Goal: Information Seeking & Learning: Learn about a topic

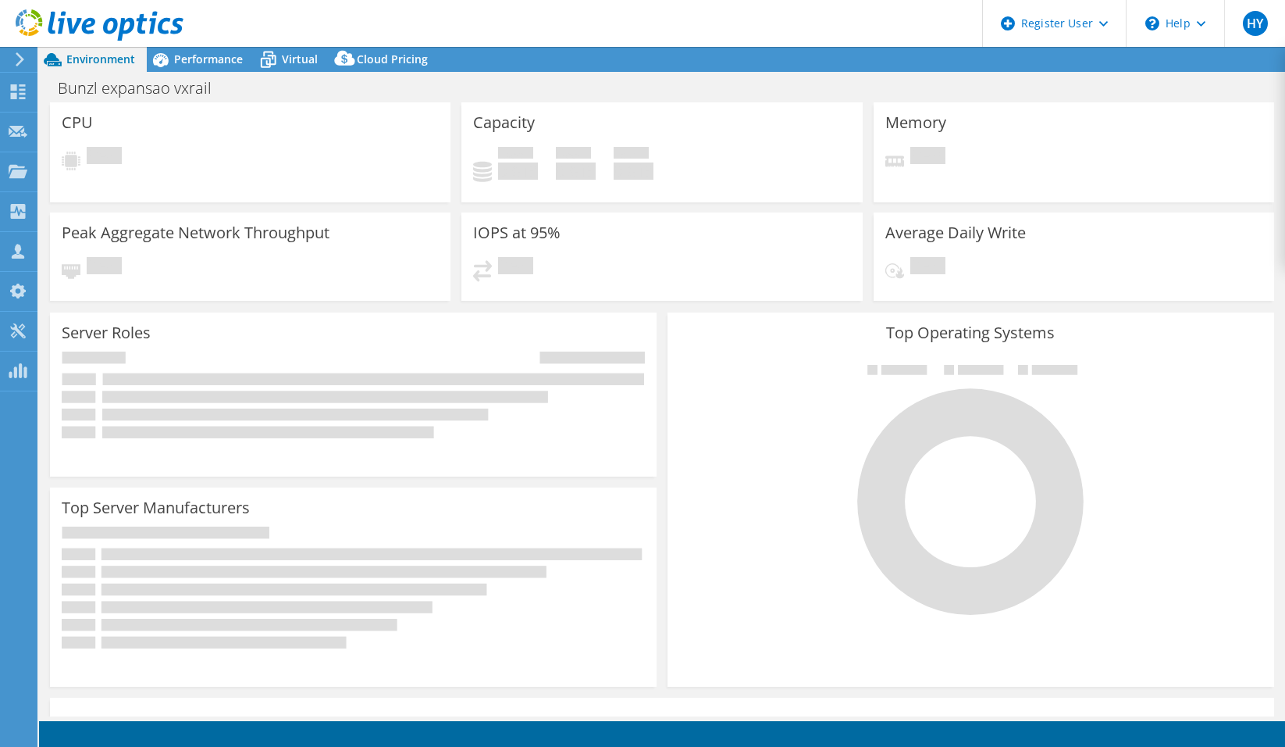
select select "[GEOGRAPHIC_DATA]"
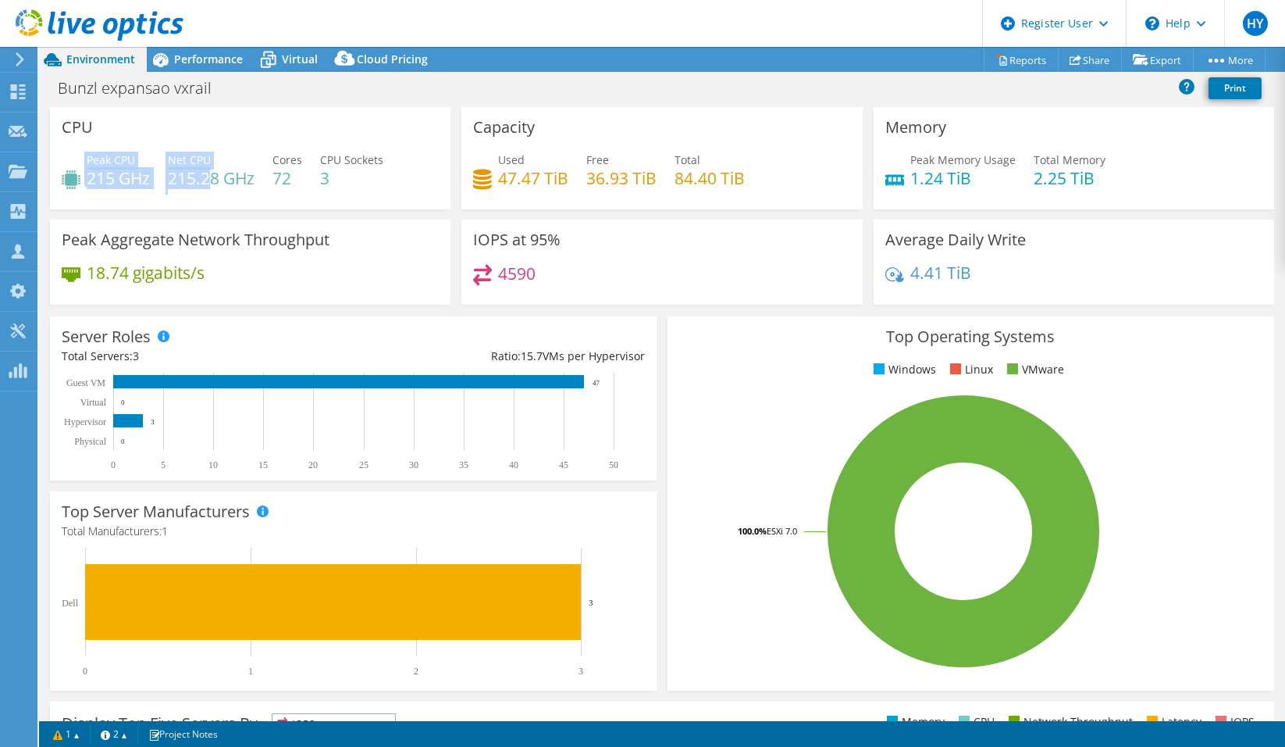
drag, startPoint x: 83, startPoint y: 181, endPoint x: 206, endPoint y: 181, distance: 123.4
click at [206, 181] on div "Peak CPU 215 GHz Net CPU 215.28 GHz Cores 72 CPU Sockets 3" at bounding box center [250, 177] width 377 height 51
click at [87, 82] on h1 "Bunzl expansao vxrail" at bounding box center [143, 88] width 185 height 17
click at [544, 89] on div "Bunzl expansao vxrail Print" at bounding box center [662, 87] width 1246 height 29
click at [279, 84] on link at bounding box center [281, 87] width 22 height 20
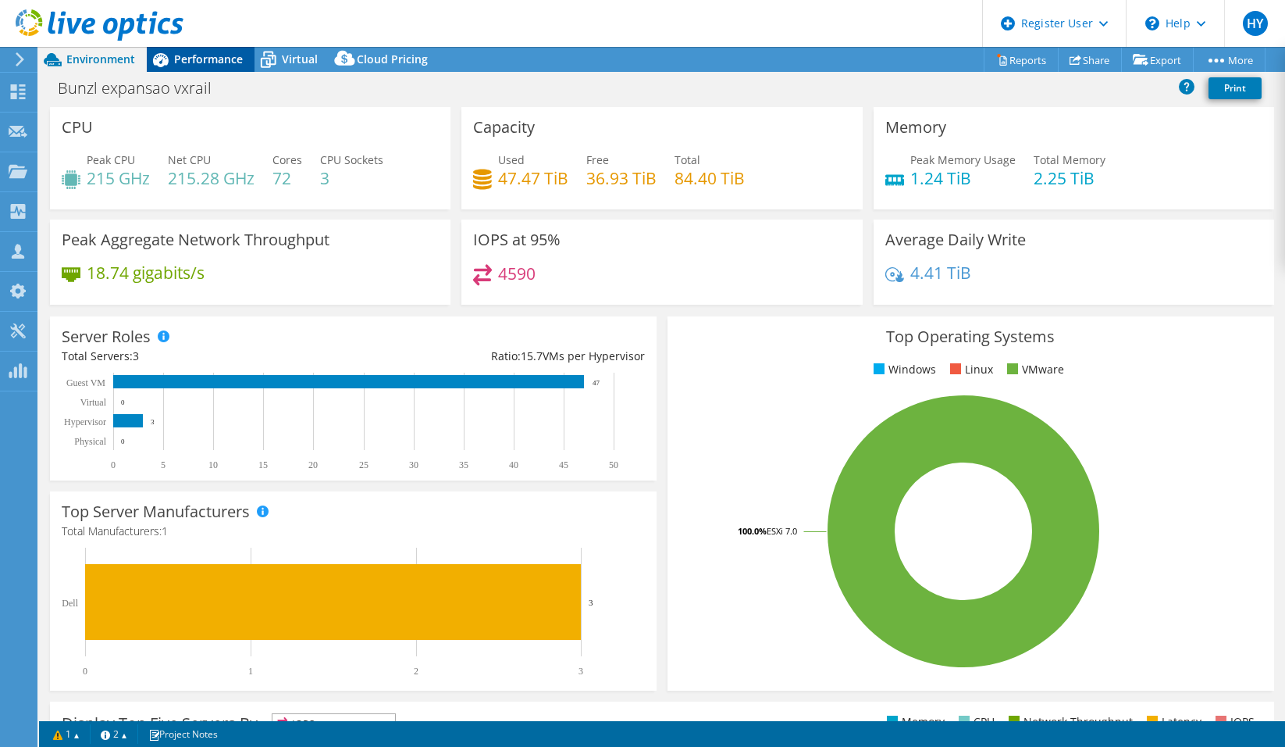
click at [186, 56] on span "Performance" at bounding box center [208, 59] width 69 height 15
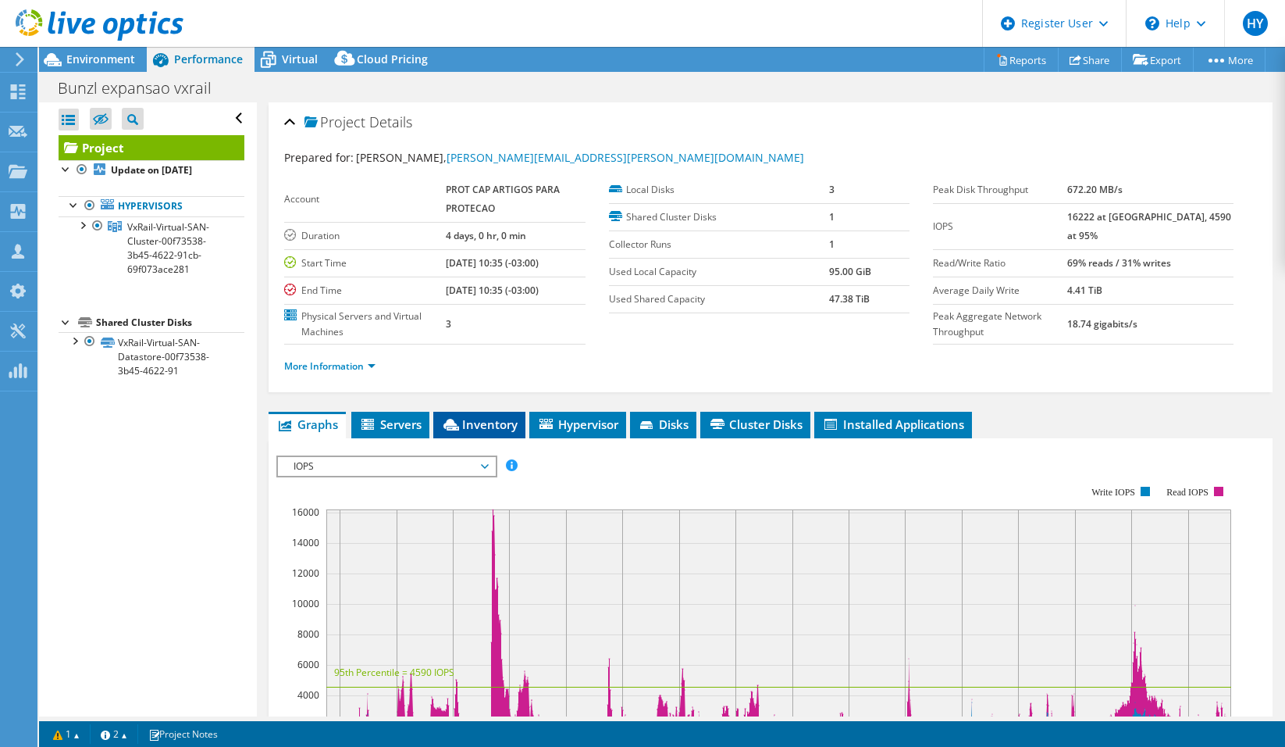
click at [508, 433] on li "Inventory" at bounding box center [479, 425] width 92 height 27
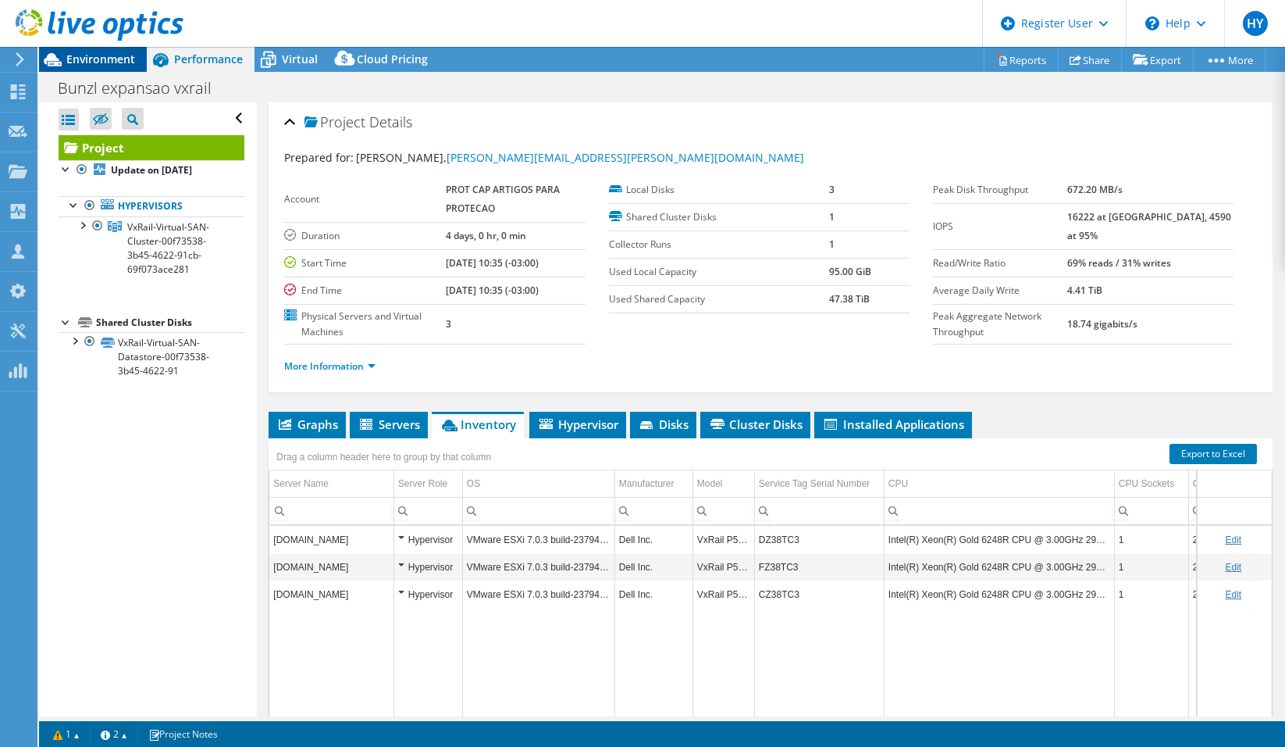
click at [87, 60] on span "Environment" at bounding box center [100, 59] width 69 height 15
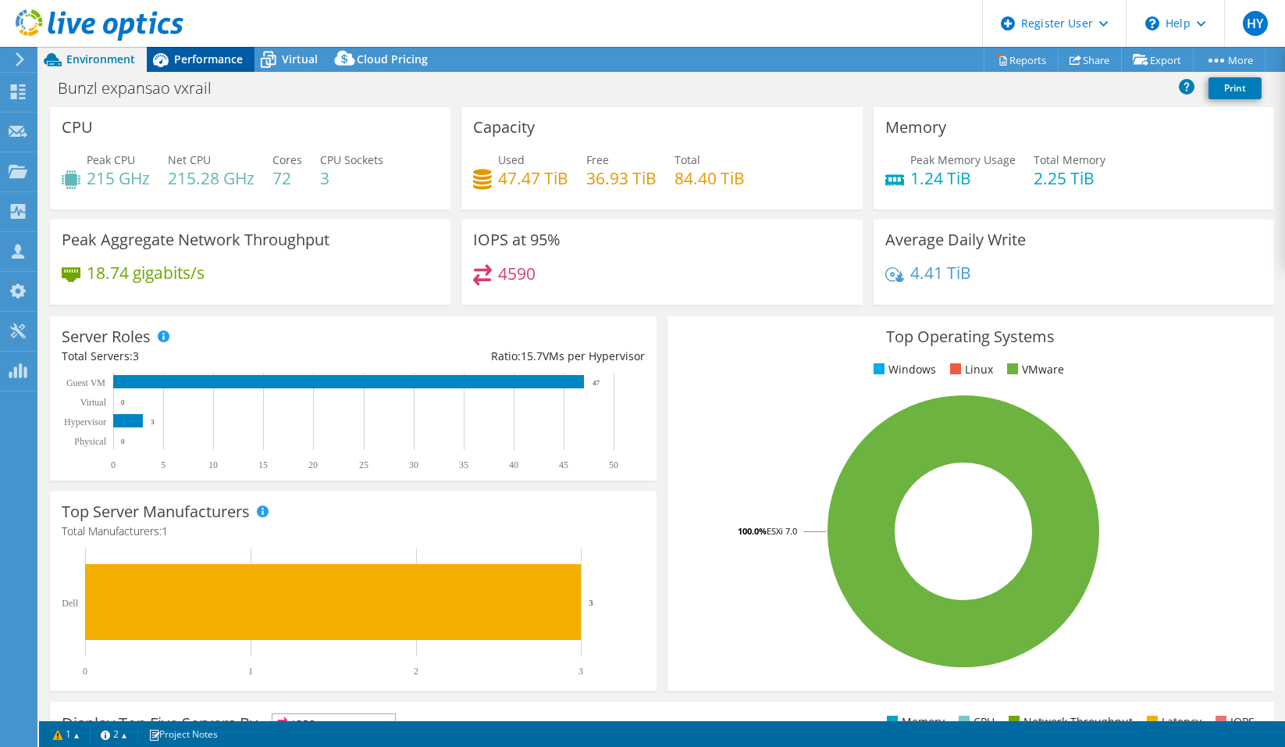
click at [217, 51] on div "Performance" at bounding box center [201, 59] width 108 height 25
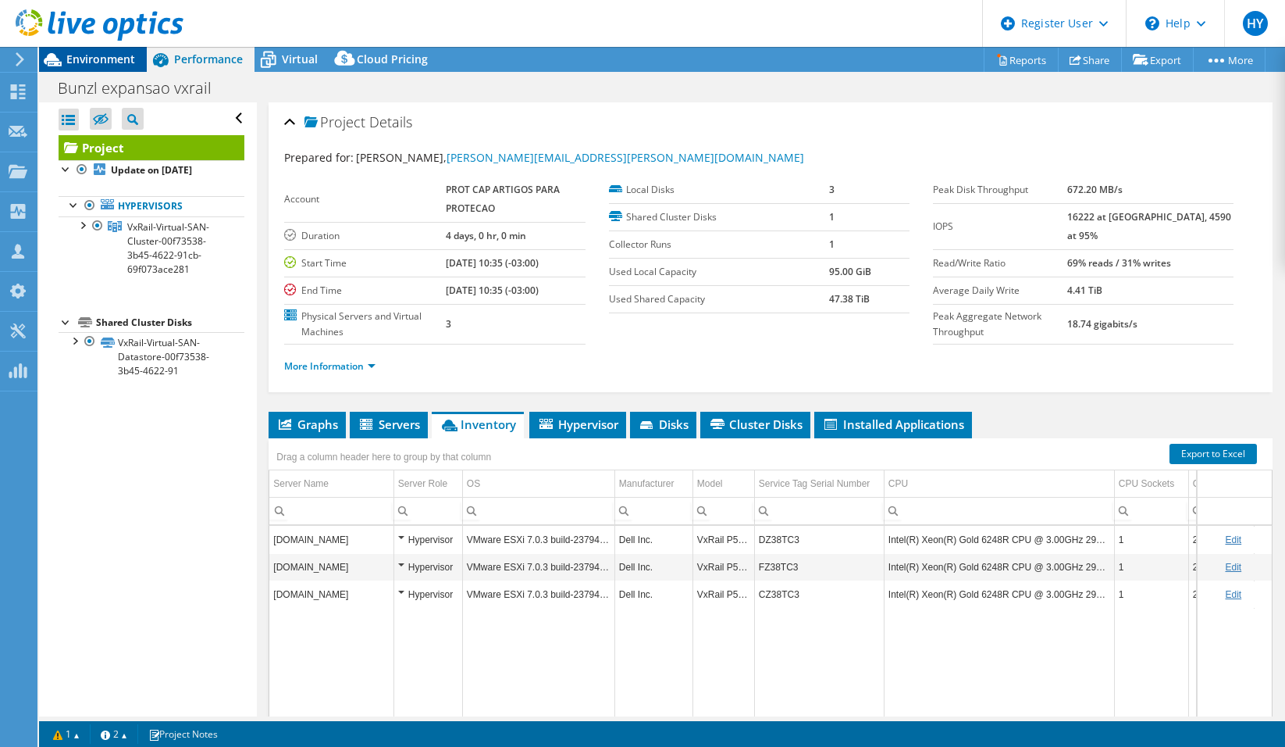
click at [66, 57] on icon at bounding box center [52, 59] width 27 height 27
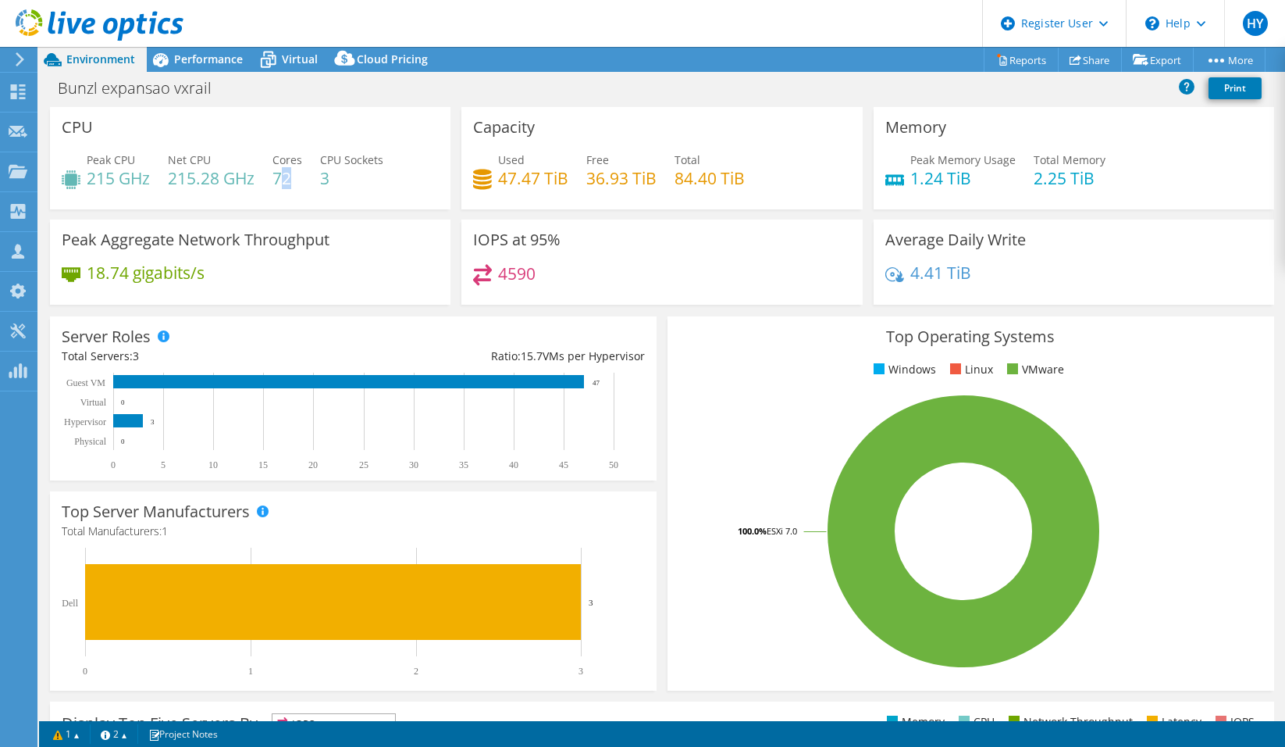
drag, startPoint x: 281, startPoint y: 180, endPoint x: 298, endPoint y: 182, distance: 16.5
click at [298, 182] on h4 "72" at bounding box center [288, 177] width 30 height 17
click at [340, 193] on div "Peak CPU 215 GHz Net CPU 215.28 GHz Cores 72 CPU Sockets 3" at bounding box center [250, 177] width 377 height 51
click at [202, 68] on div "Performance" at bounding box center [201, 59] width 108 height 25
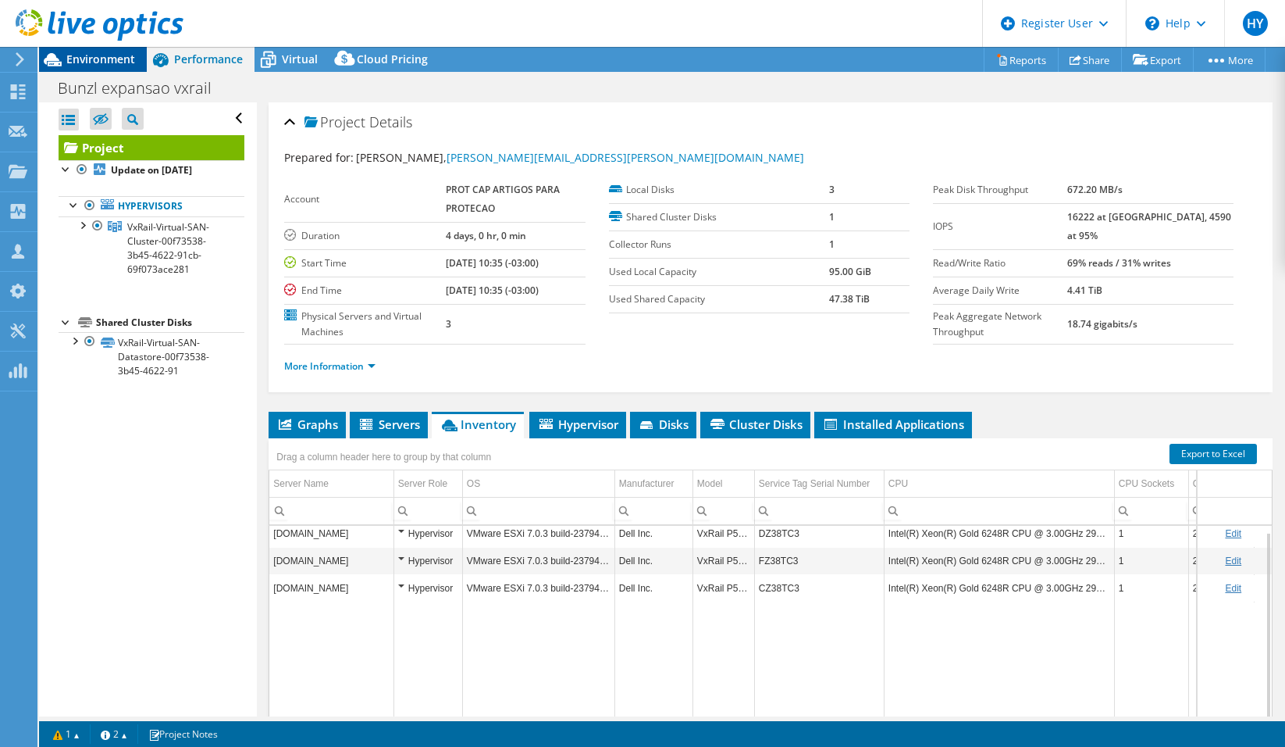
click at [120, 67] on div "Environment" at bounding box center [93, 59] width 108 height 25
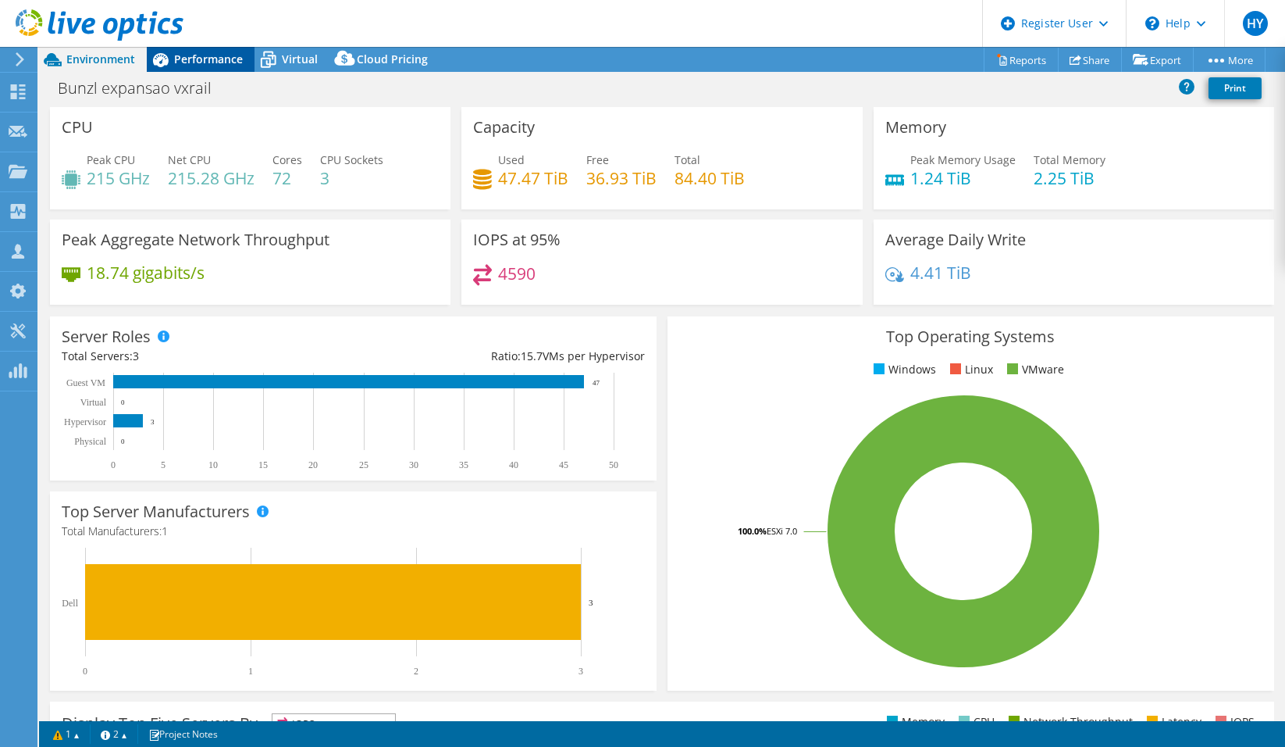
click at [222, 63] on span "Performance" at bounding box center [208, 59] width 69 height 15
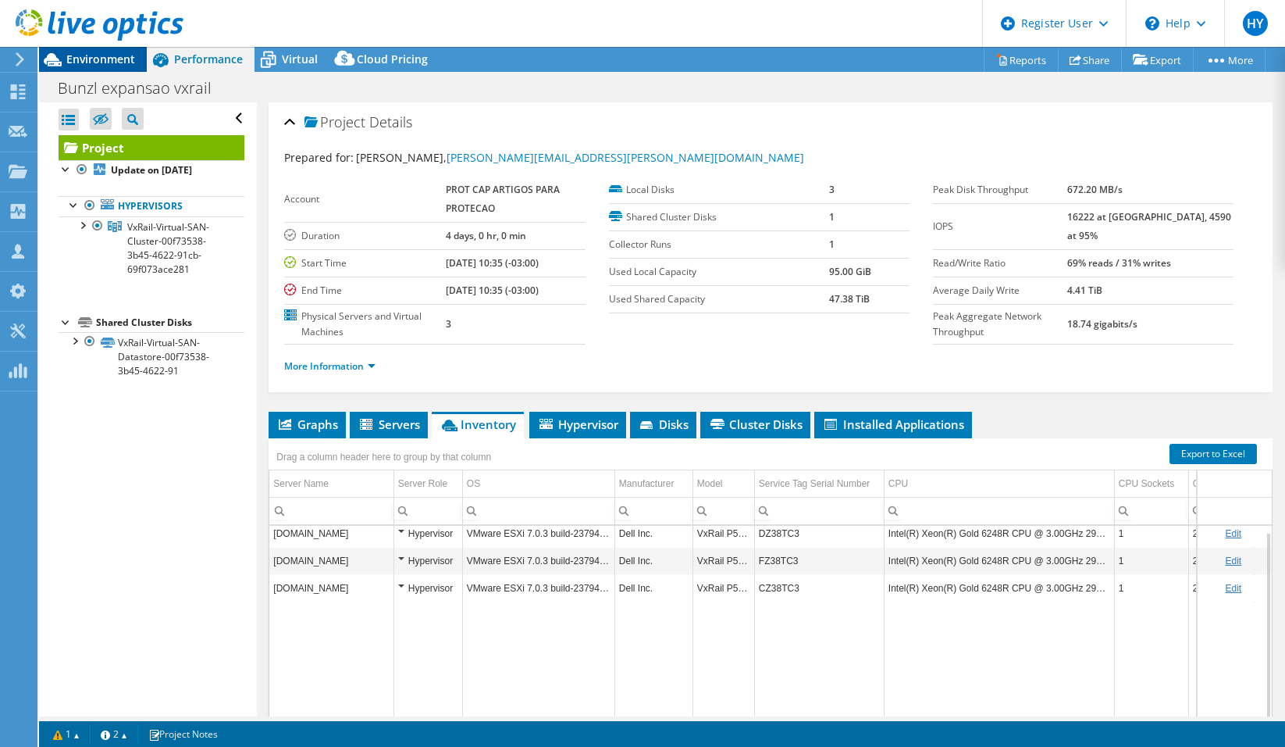
click at [119, 54] on span "Environment" at bounding box center [100, 59] width 69 height 15
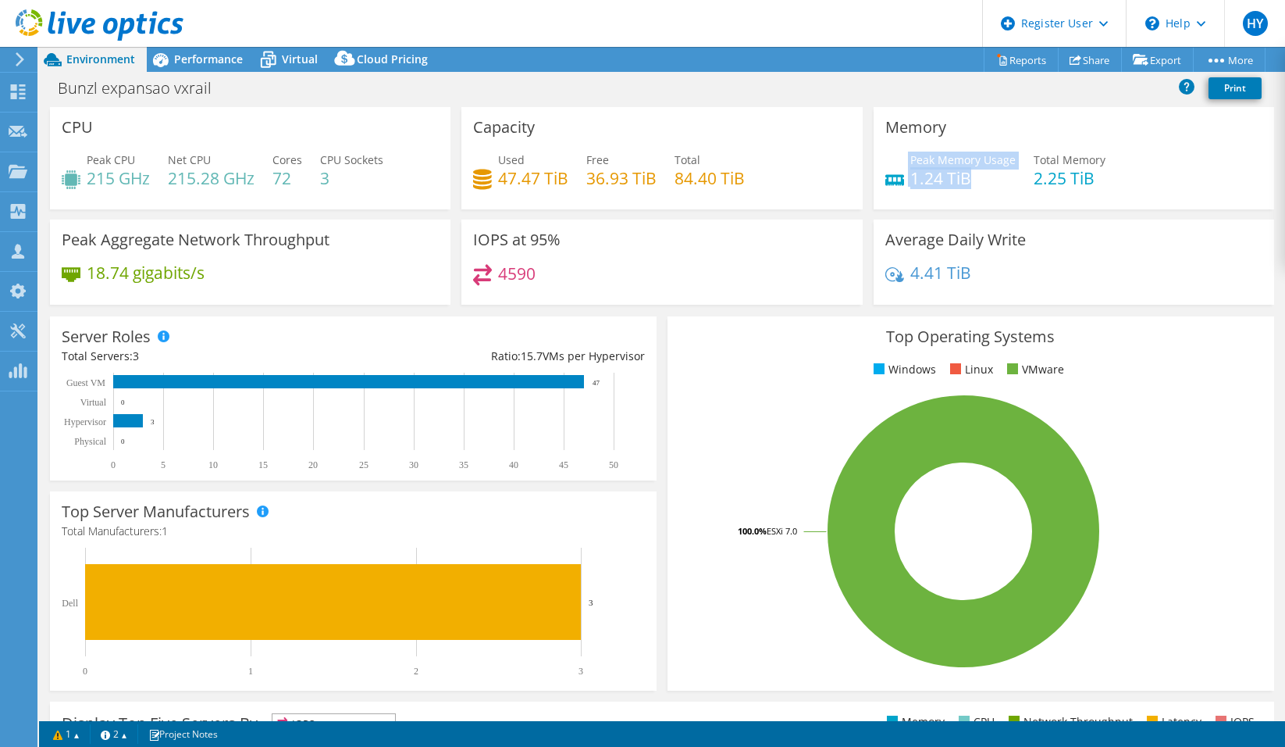
drag, startPoint x: 961, startPoint y: 173, endPoint x: 894, endPoint y: 171, distance: 66.4
click at [894, 171] on div "Peak Memory Usage 1.24 TiB" at bounding box center [951, 169] width 130 height 35
drag, startPoint x: 894, startPoint y: 171, endPoint x: 1094, endPoint y: 178, distance: 200.0
click at [1094, 178] on div "Peak Memory Usage 1.24 TiB Total Memory 2.25 TiB" at bounding box center [1074, 177] width 377 height 51
drag, startPoint x: 1094, startPoint y: 178, endPoint x: 829, endPoint y: 178, distance: 265.5
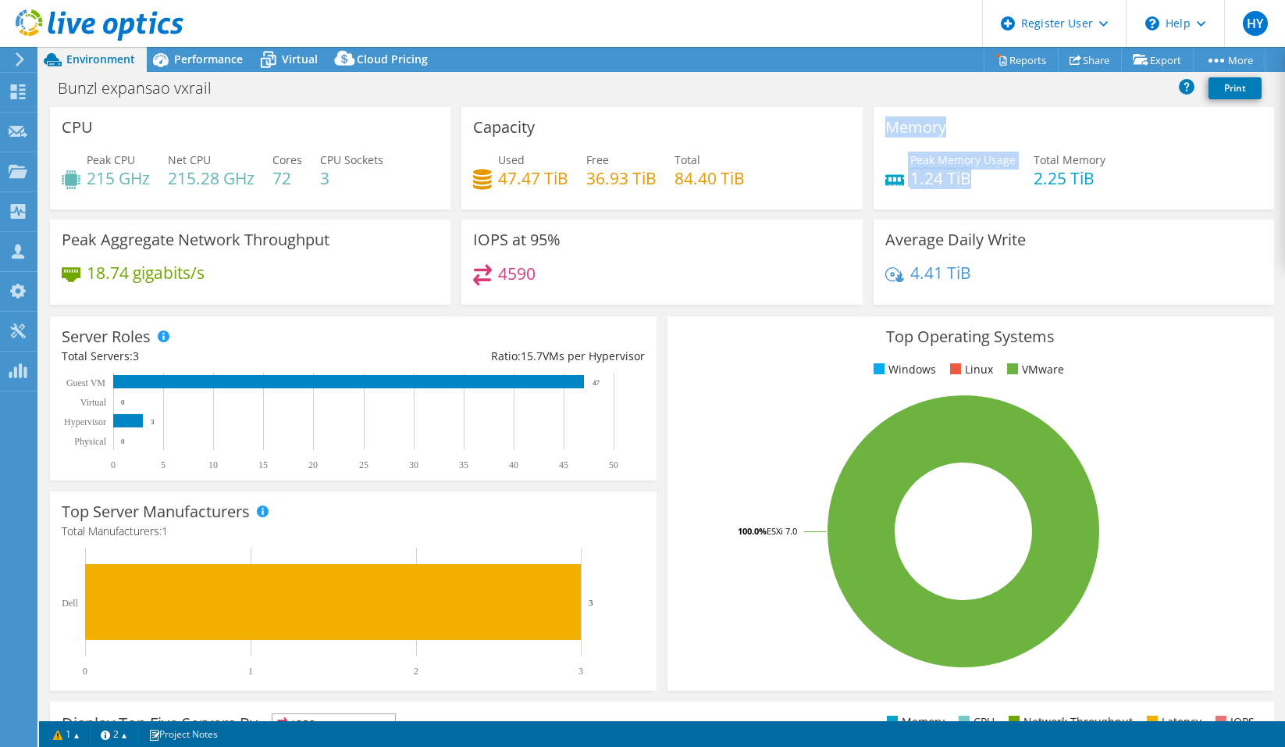
click at [829, 178] on div "CPU Peak CPU 215 GHz Net CPU 215.28 GHz Cores 72 CPU Sockets 3 Capacity Used 47…" at bounding box center [662, 211] width 1235 height 208
click at [1165, 210] on div "Memory Peak Memory Usage 1.24 TiB Total Memory 2.25 TiB" at bounding box center [1074, 163] width 412 height 112
click at [224, 69] on div "Performance" at bounding box center [201, 59] width 108 height 25
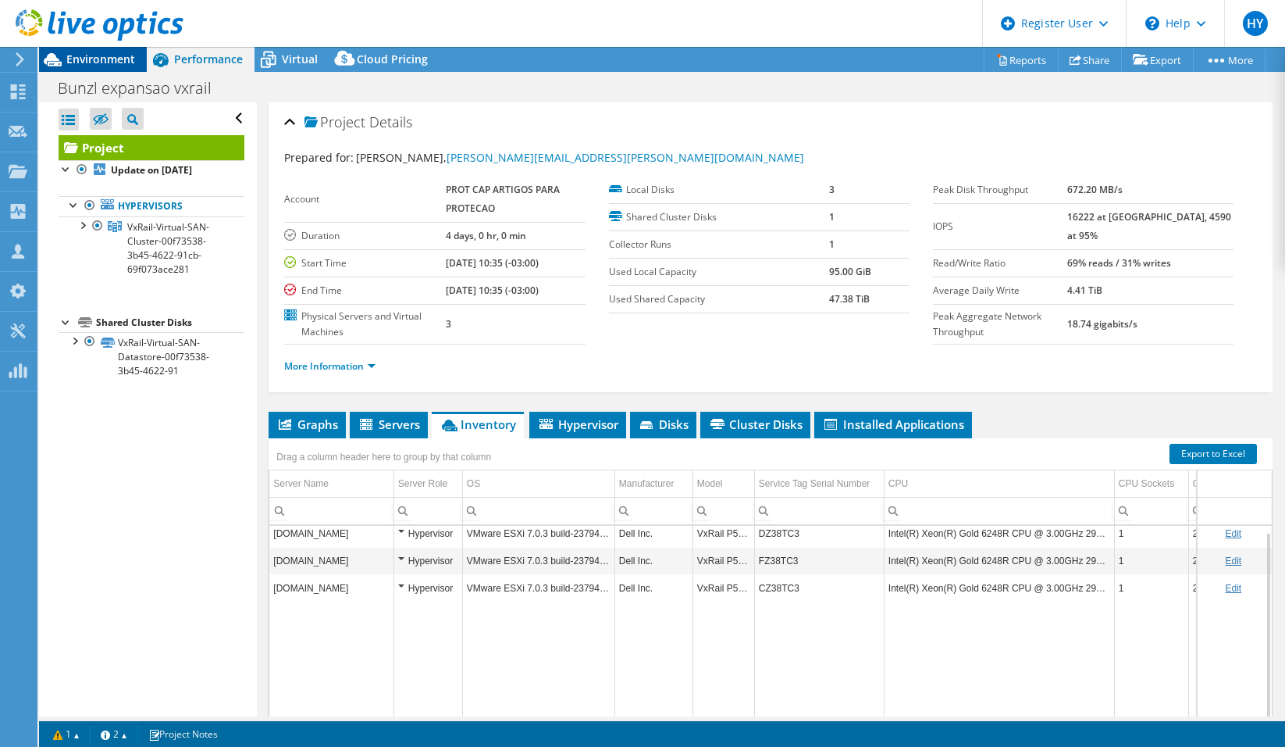
click at [103, 61] on span "Environment" at bounding box center [100, 59] width 69 height 15
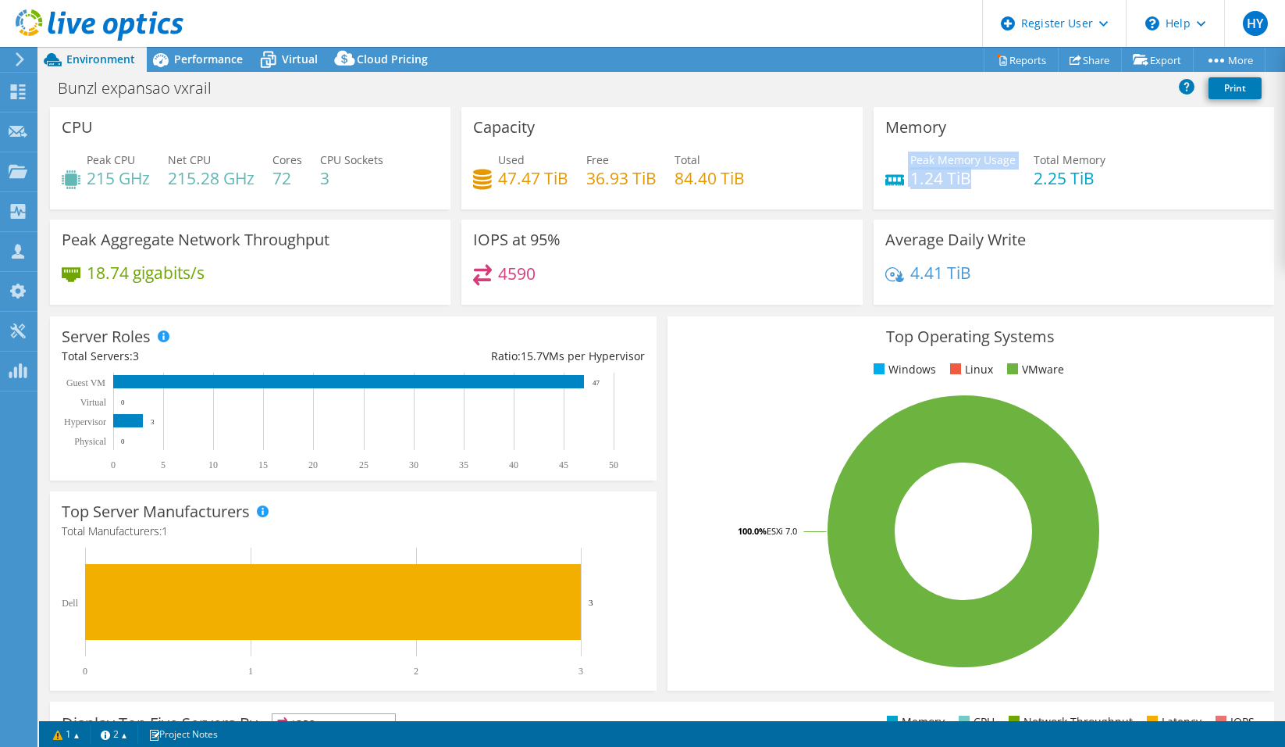
drag, startPoint x: 894, startPoint y: 176, endPoint x: 972, endPoint y: 176, distance: 77.3
click at [972, 176] on div "Peak Memory Usage 1.24 TiB" at bounding box center [951, 169] width 130 height 35
click at [205, 41] on header "HY Dell User [PERSON_NAME] [PERSON_NAME][EMAIL_ADDRESS][DOMAIN_NAME] Dell My Pr…" at bounding box center [642, 23] width 1285 height 47
click at [249, 55] on div "Performance" at bounding box center [201, 59] width 108 height 25
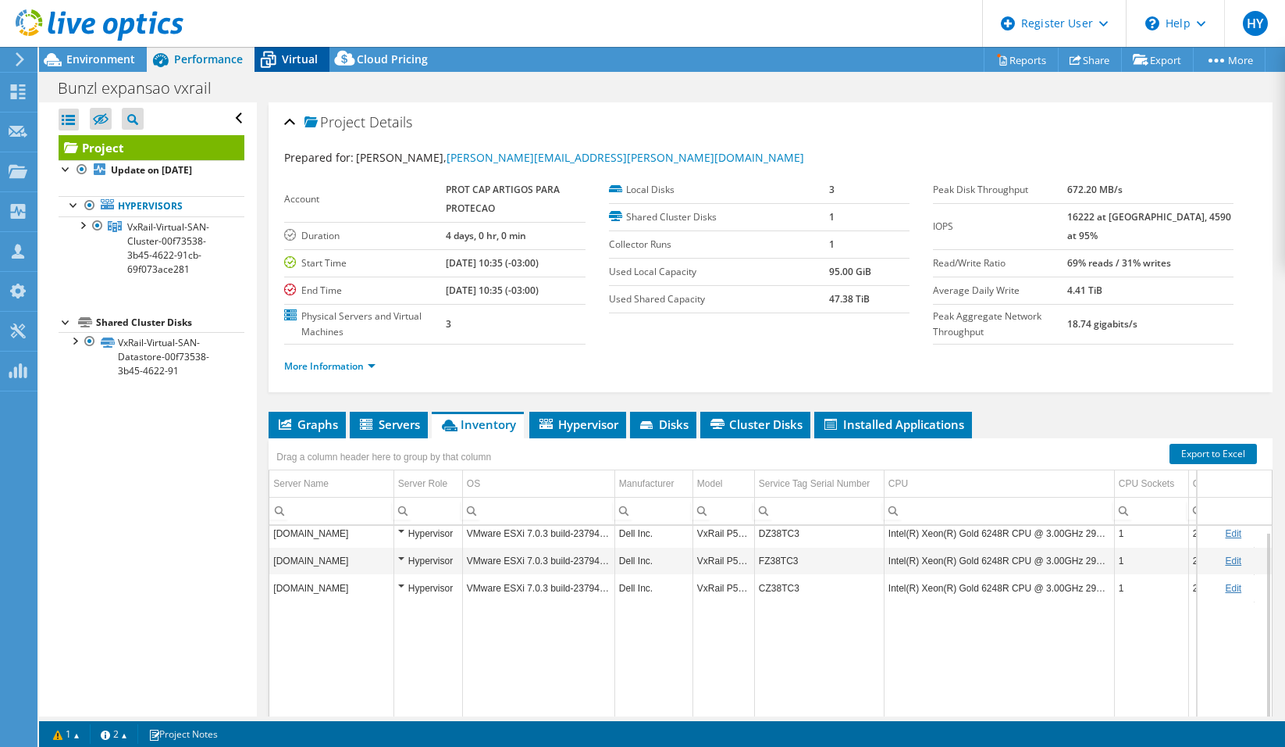
click at [297, 56] on span "Virtual" at bounding box center [300, 59] width 36 height 15
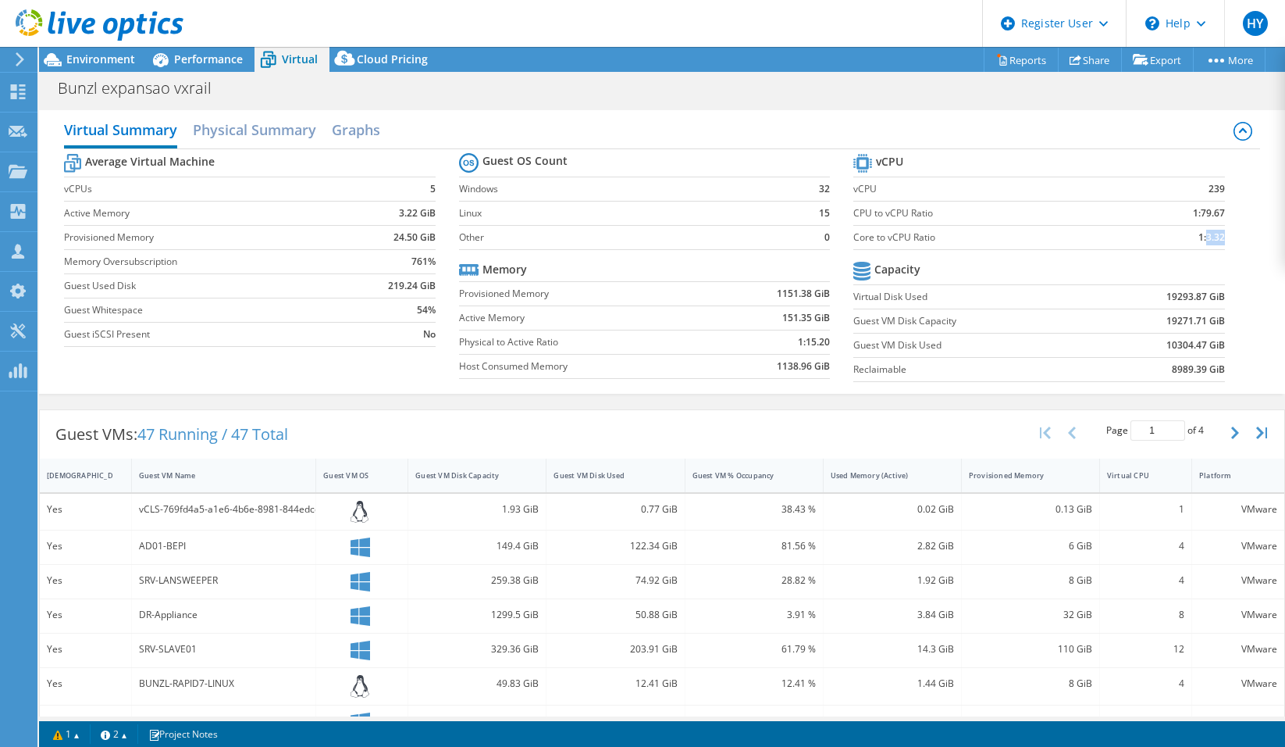
drag, startPoint x: 1213, startPoint y: 236, endPoint x: 1196, endPoint y: 237, distance: 17.2
click at [1199, 237] on b "1:3.32" at bounding box center [1212, 238] width 27 height 16
click at [98, 62] on span "Environment" at bounding box center [100, 59] width 69 height 15
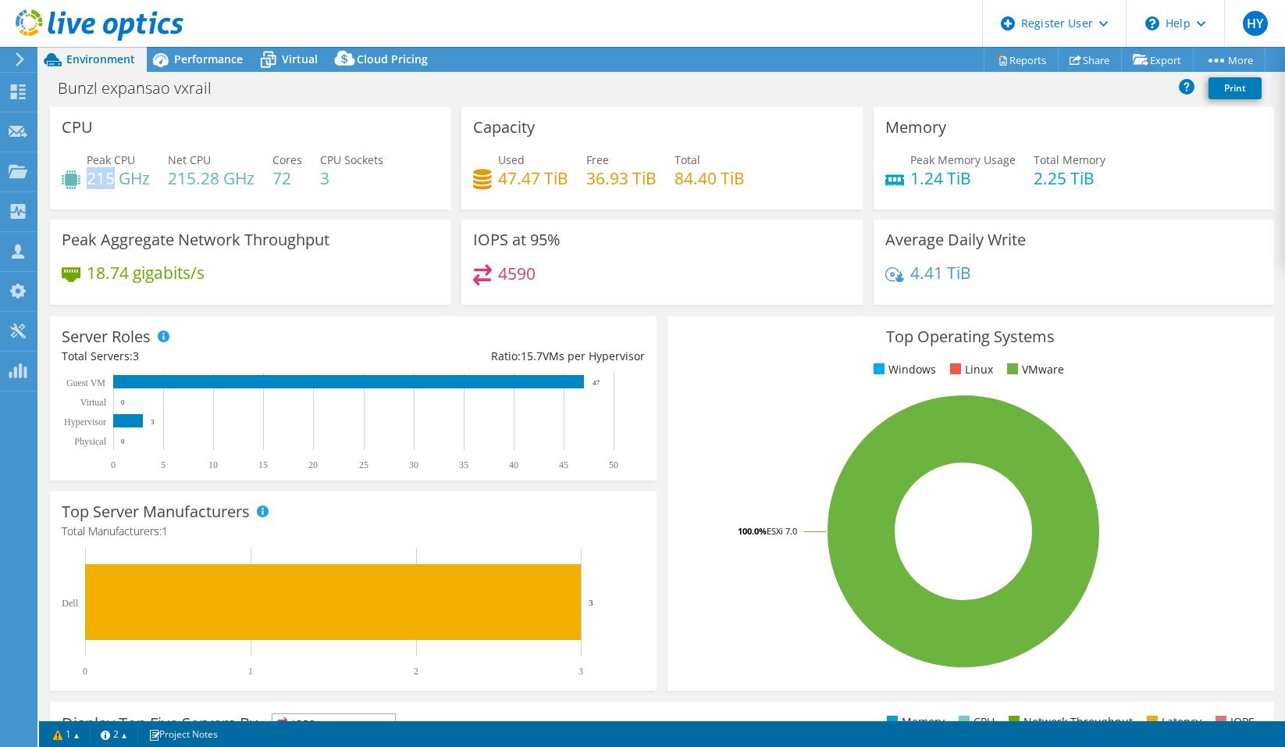
drag, startPoint x: 91, startPoint y: 176, endPoint x: 116, endPoint y: 172, distance: 25.4
click at [116, 172] on h4 "215 GHz" at bounding box center [118, 177] width 63 height 17
copy h4 "215"
click at [214, 52] on span "Performance" at bounding box center [208, 59] width 69 height 15
